Goal: Book appointment/travel/reservation

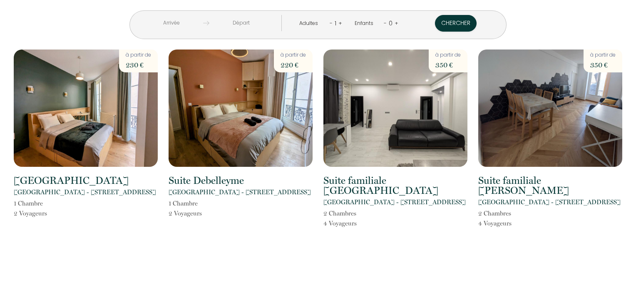
click at [201, 23] on input "text" at bounding box center [172, 23] width 64 height 16
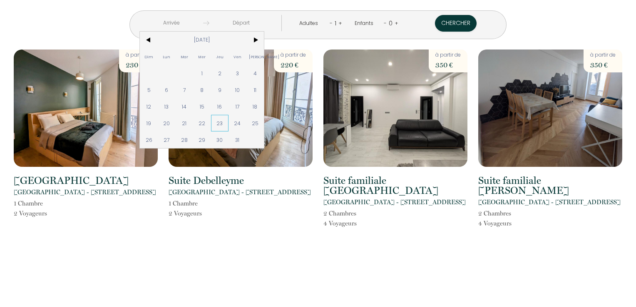
click at [229, 122] on span "23" at bounding box center [220, 123] width 18 height 17
type input "Jeu [DATE]"
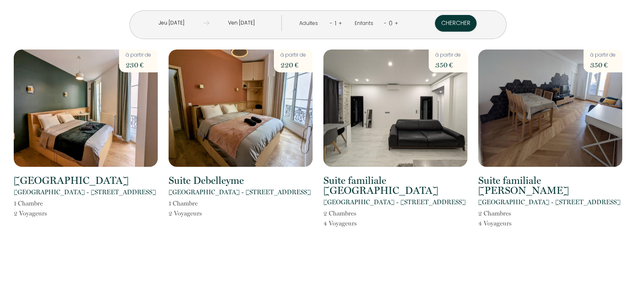
click at [271, 24] on input "Ven [DATE]" at bounding box center [241, 23] width 64 height 16
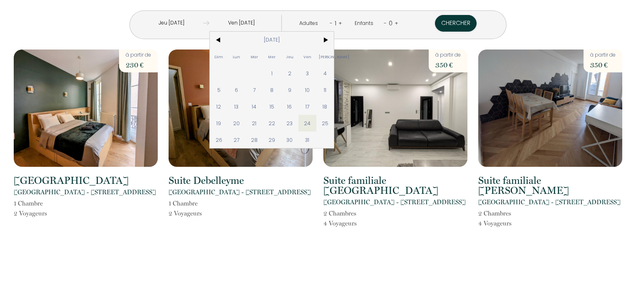
drag, startPoint x: 242, startPoint y: 143, endPoint x: 243, endPoint y: 137, distance: 6.3
click at [228, 142] on span "26" at bounding box center [219, 140] width 18 height 17
type input "Dim [DATE]"
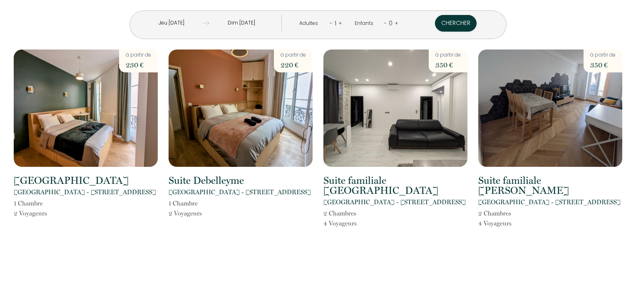
click at [339, 23] on link "+" at bounding box center [341, 23] width 4 height 8
click at [436, 24] on button "Chercher" at bounding box center [457, 23] width 42 height 17
